Goal: Information Seeking & Learning: Learn about a topic

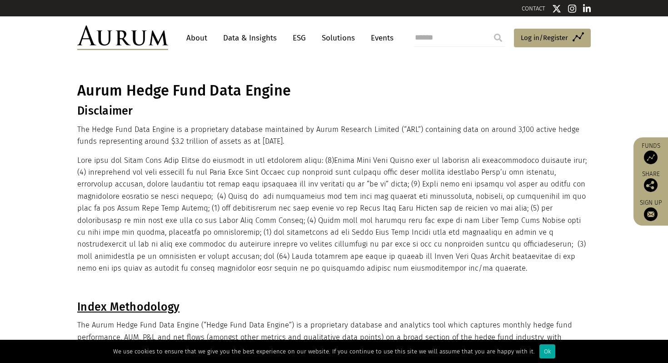
click at [259, 35] on link "Data & Insights" at bounding box center [250, 38] width 63 height 17
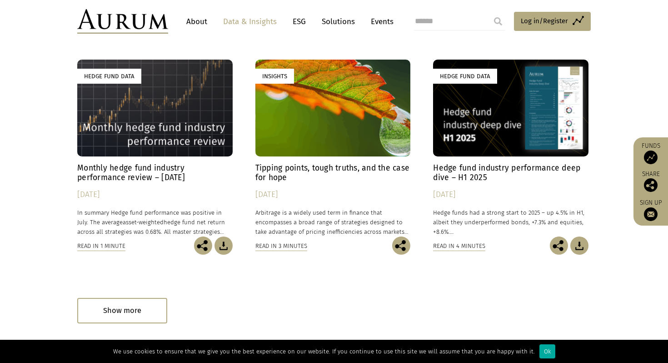
scroll to position [230, 0]
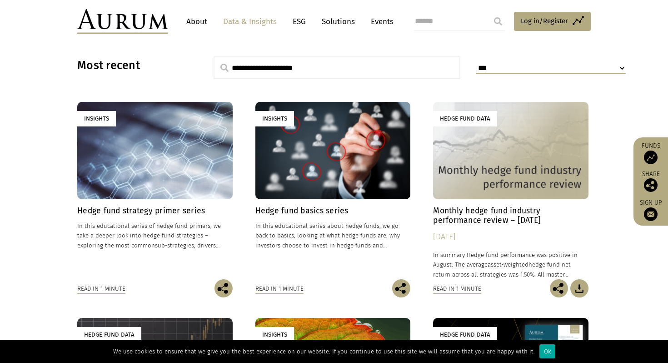
click at [295, 214] on h4 "Hedge fund basics series" at bounding box center [332, 211] width 155 height 10
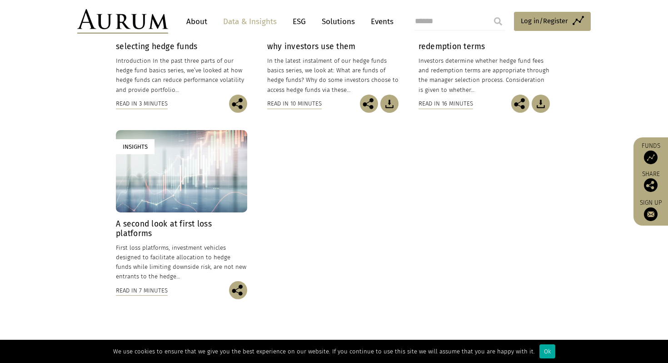
scroll to position [513, 0]
